Goal: Check status: Check status

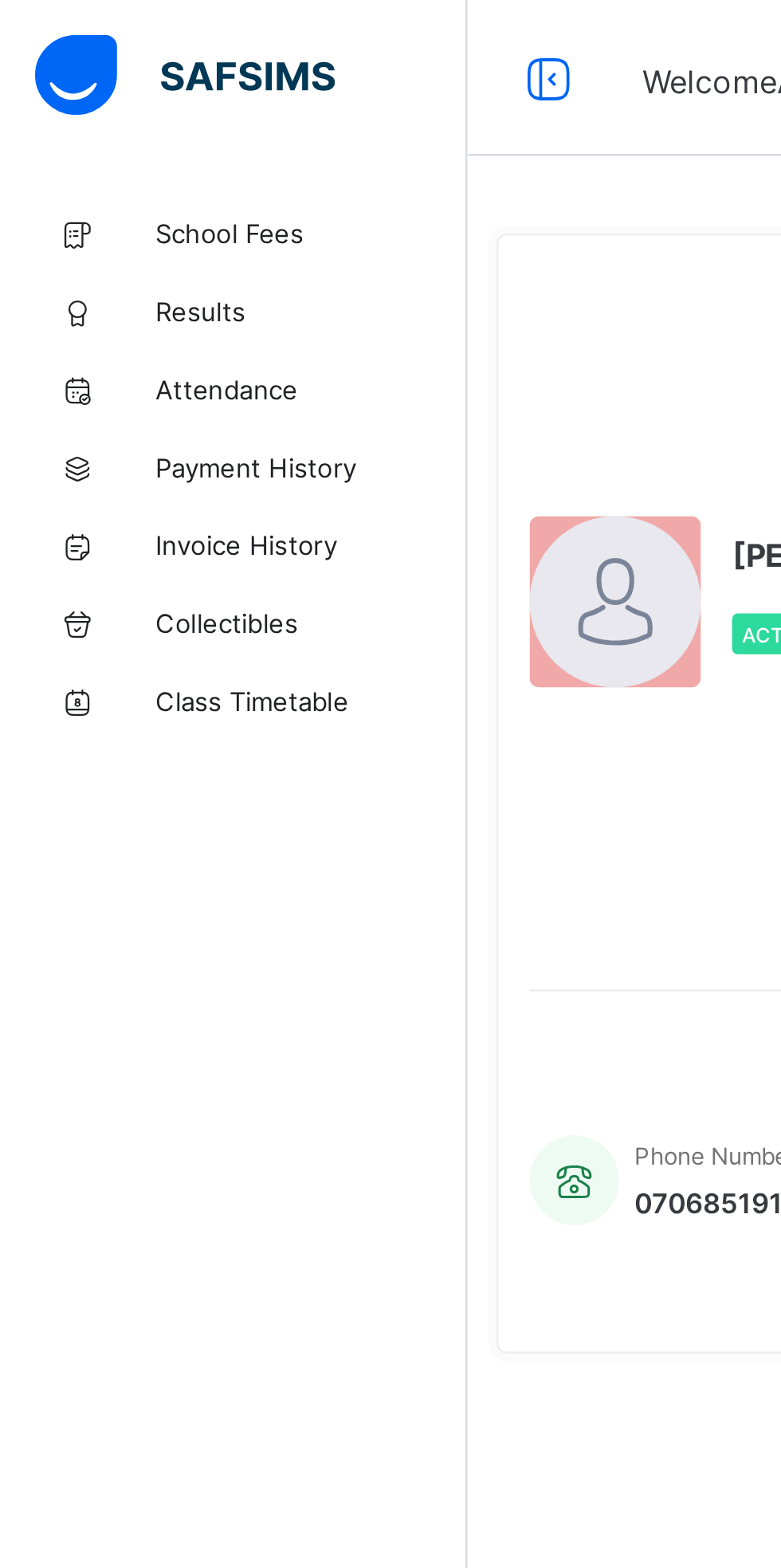
click at [86, 121] on span "Results" at bounding box center [128, 127] width 128 height 12
